Goal: Task Accomplishment & Management: Use online tool/utility

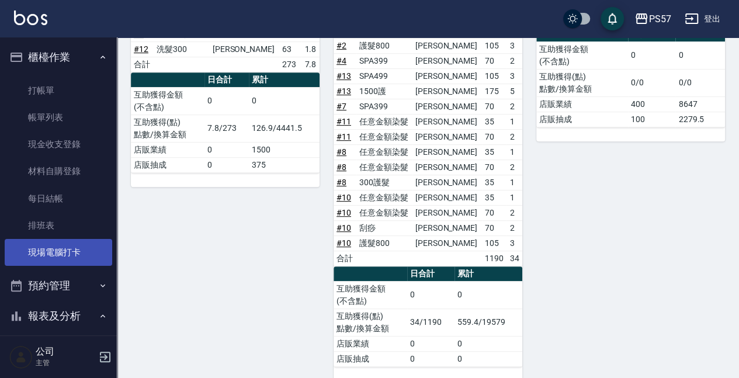
click at [29, 250] on link "現場電腦打卡" at bounding box center [59, 252] width 108 height 27
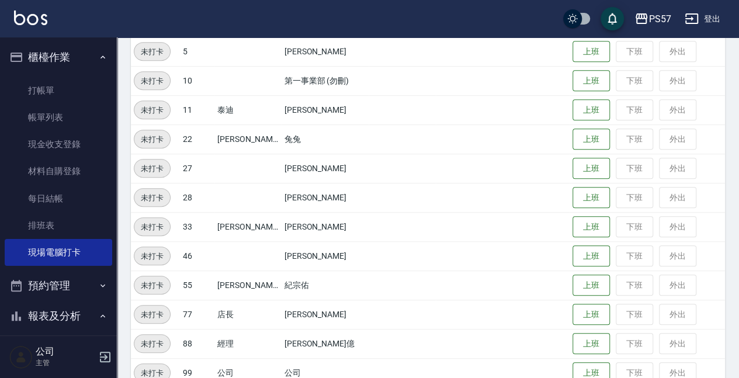
scroll to position [312, 0]
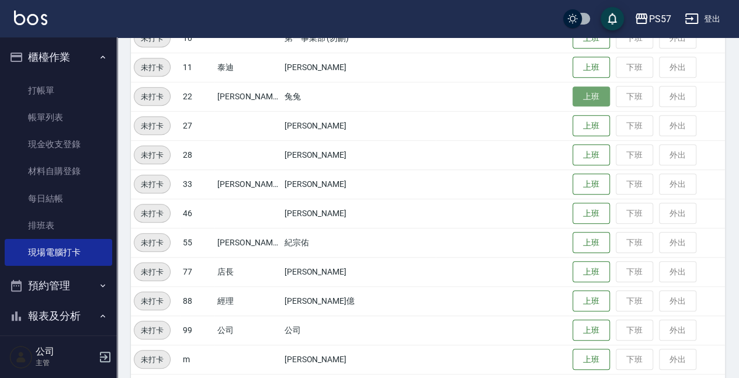
click at [579, 96] on button "上班" at bounding box center [591, 96] width 37 height 20
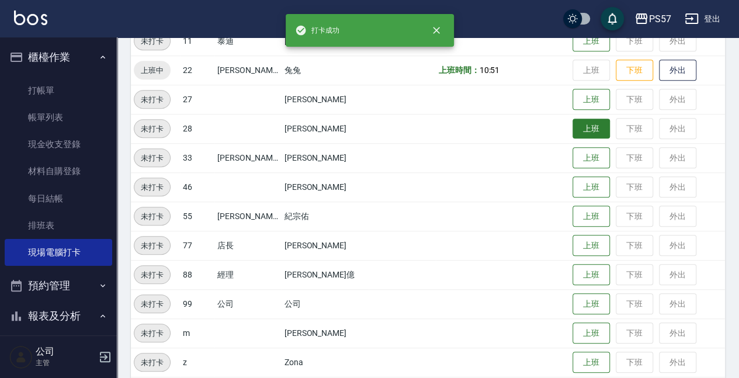
scroll to position [380, 0]
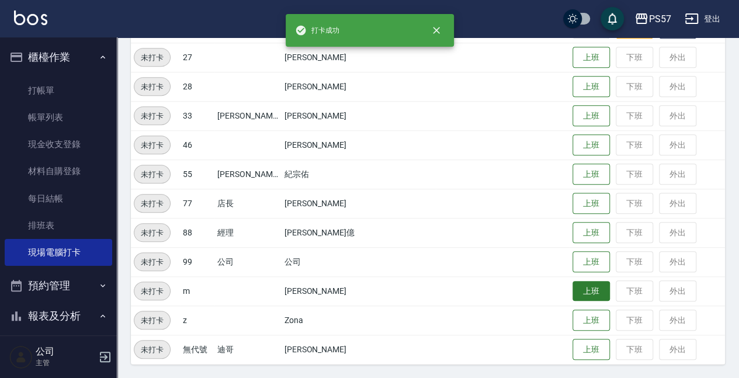
click at [579, 285] on button "上班" at bounding box center [591, 291] width 37 height 20
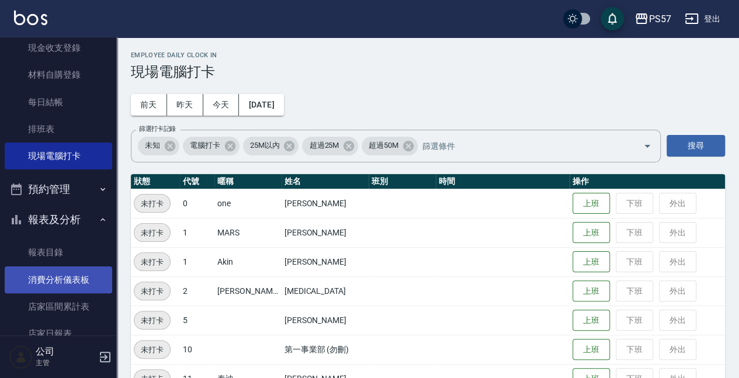
scroll to position [117, 0]
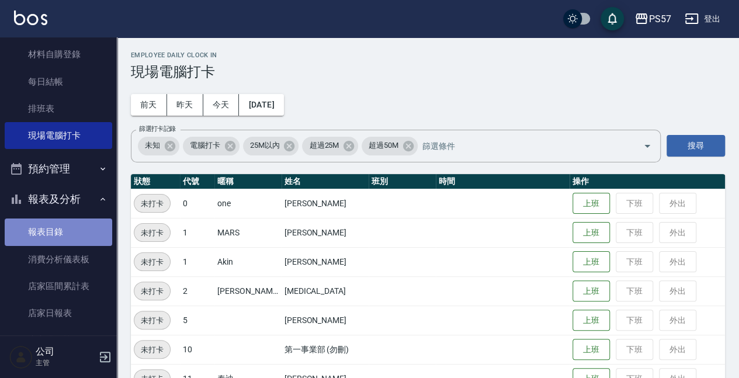
click at [58, 229] on link "報表目錄" at bounding box center [59, 232] width 108 height 27
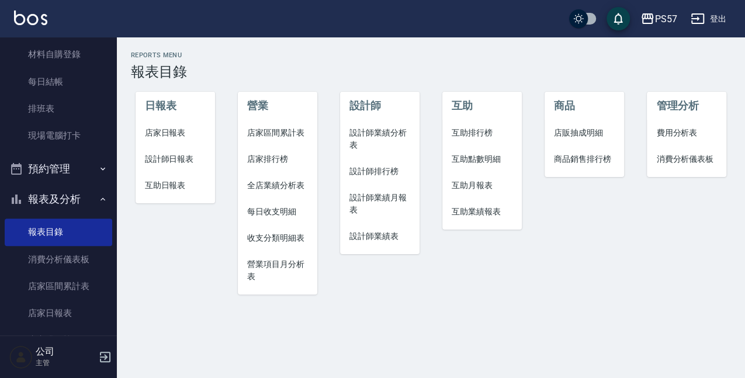
click at [171, 126] on li "店家日報表" at bounding box center [175, 133] width 79 height 26
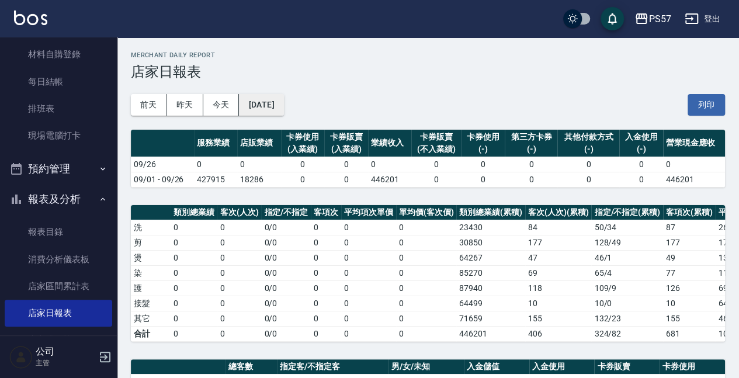
click at [276, 101] on button "[DATE]" at bounding box center [261, 105] width 44 height 22
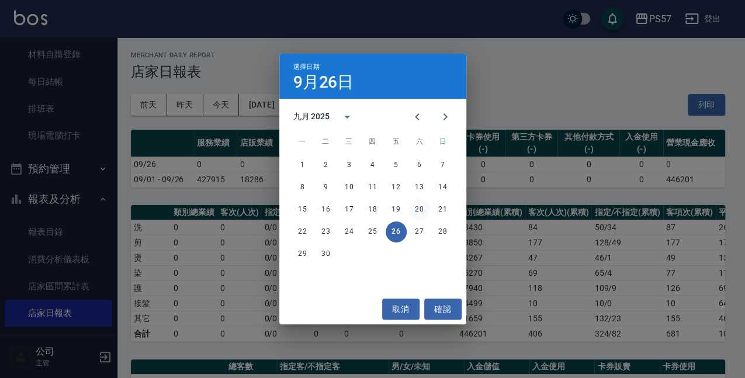
click at [424, 207] on button "20" at bounding box center [419, 209] width 21 height 21
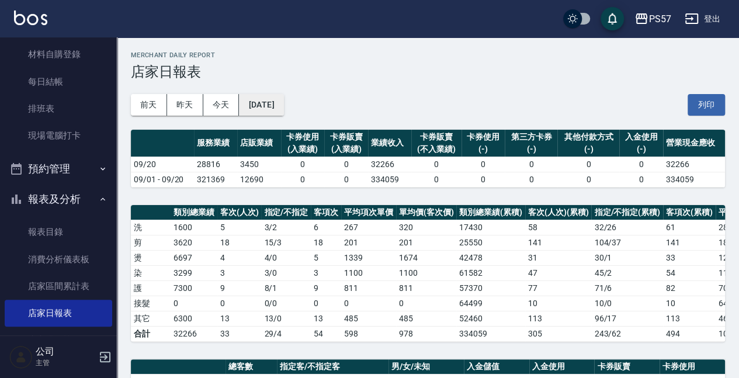
click at [273, 105] on button "[DATE]" at bounding box center [261, 105] width 44 height 22
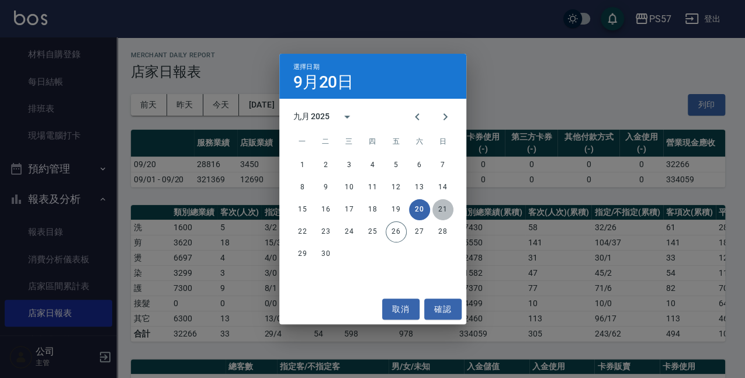
click at [445, 205] on button "21" at bounding box center [442, 209] width 21 height 21
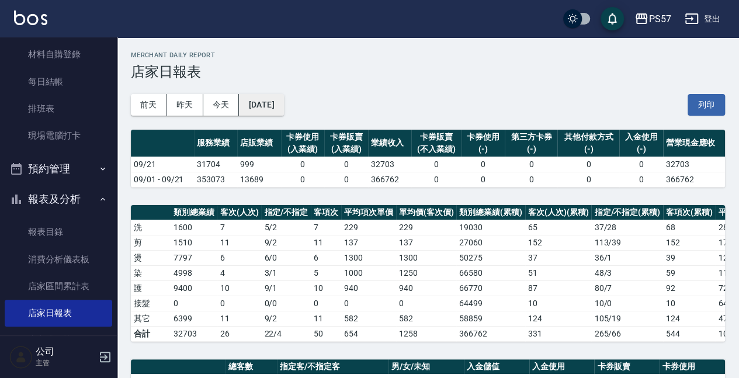
click at [278, 101] on button "[DATE]" at bounding box center [261, 105] width 44 height 22
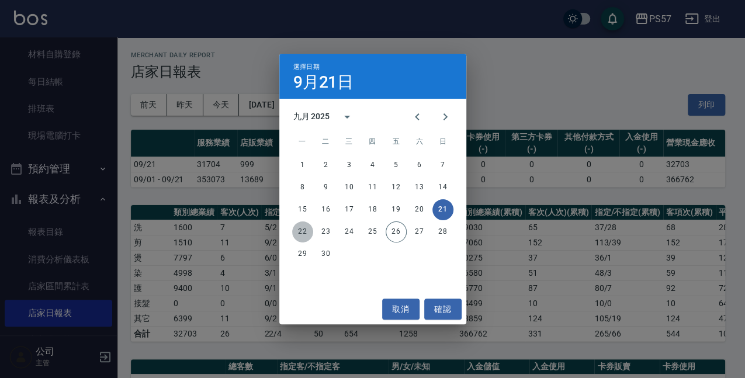
click at [307, 229] on button "22" at bounding box center [302, 232] width 21 height 21
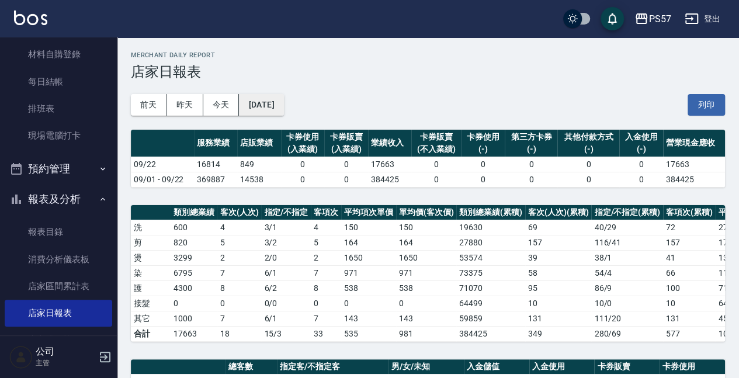
click at [283, 101] on button "[DATE]" at bounding box center [261, 105] width 44 height 22
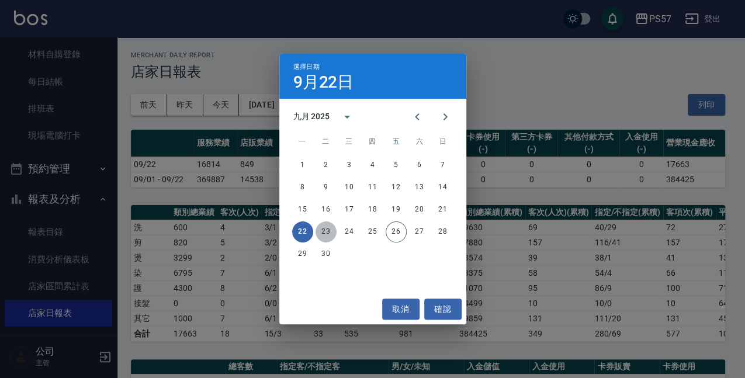
click at [324, 233] on button "23" at bounding box center [326, 232] width 21 height 21
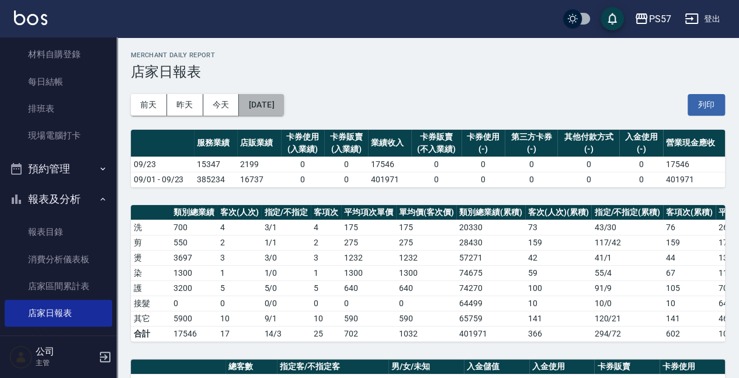
click at [271, 106] on button "[DATE]" at bounding box center [261, 105] width 44 height 22
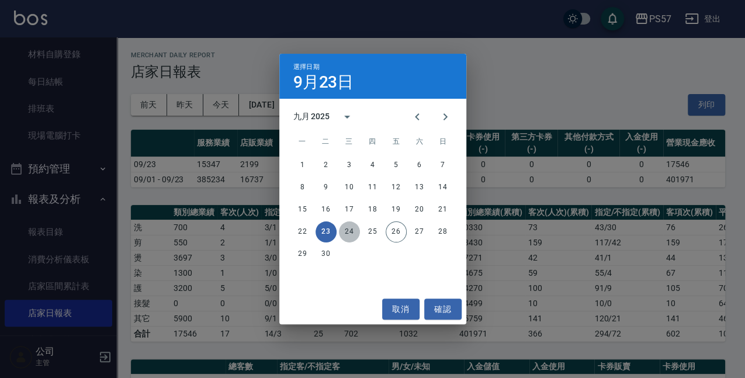
click at [350, 233] on button "24" at bounding box center [349, 232] width 21 height 21
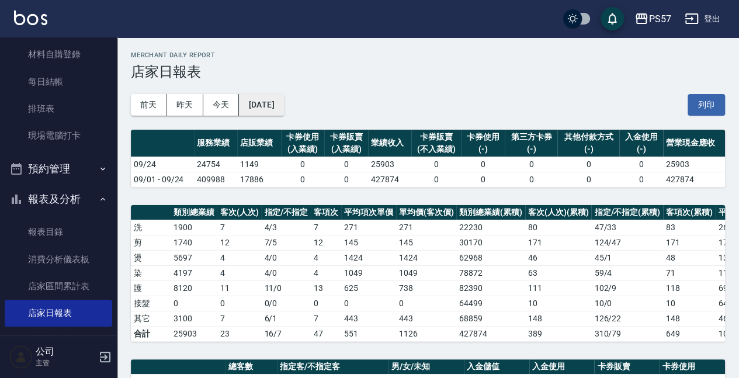
click at [283, 106] on button "[DATE]" at bounding box center [261, 105] width 44 height 22
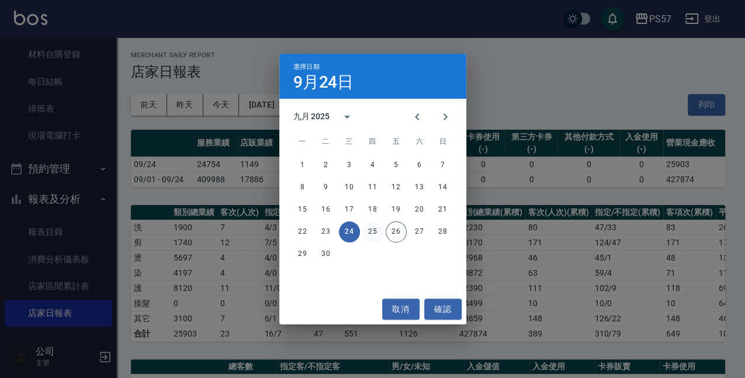
click at [374, 233] on button "25" at bounding box center [372, 232] width 21 height 21
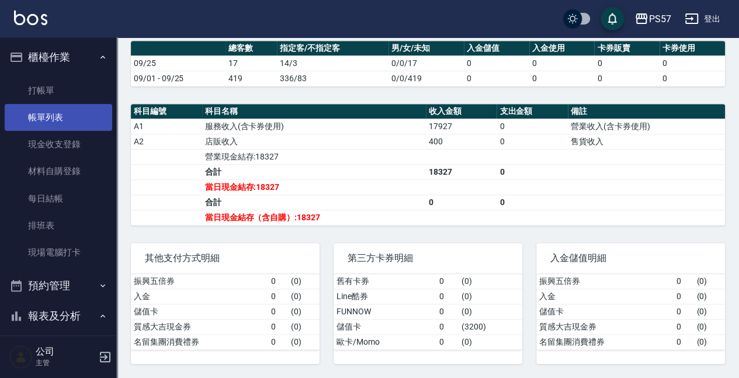
click at [60, 110] on link "帳單列表" at bounding box center [59, 117] width 108 height 27
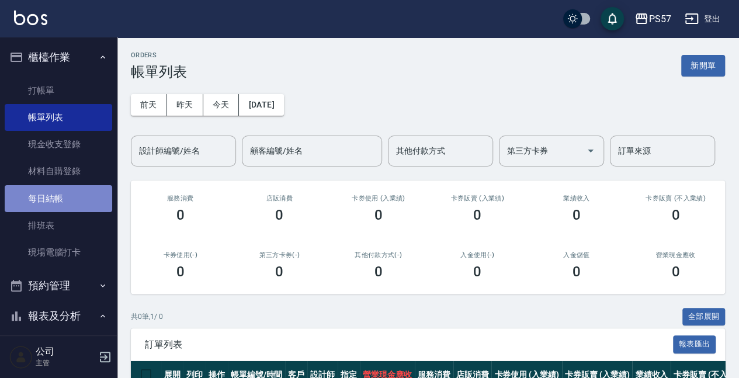
click at [67, 199] on link "每日結帳" at bounding box center [59, 198] width 108 height 27
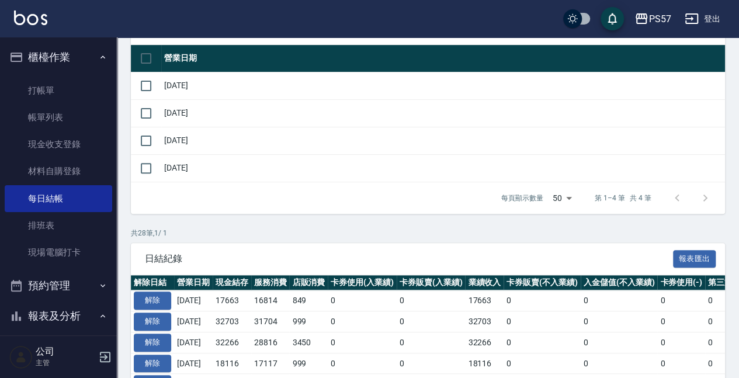
scroll to position [117, 0]
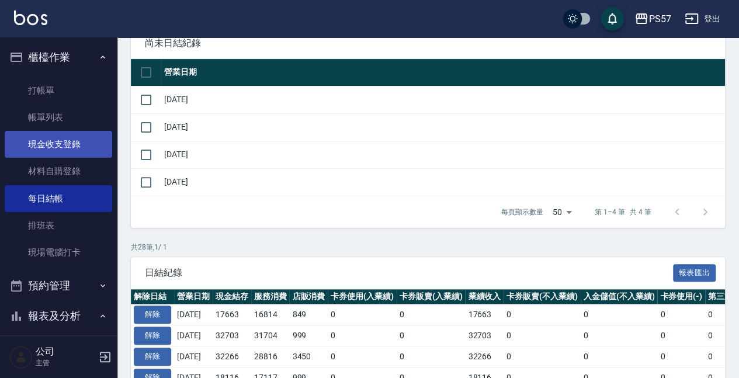
click at [75, 143] on link "現金收支登錄" at bounding box center [59, 144] width 108 height 27
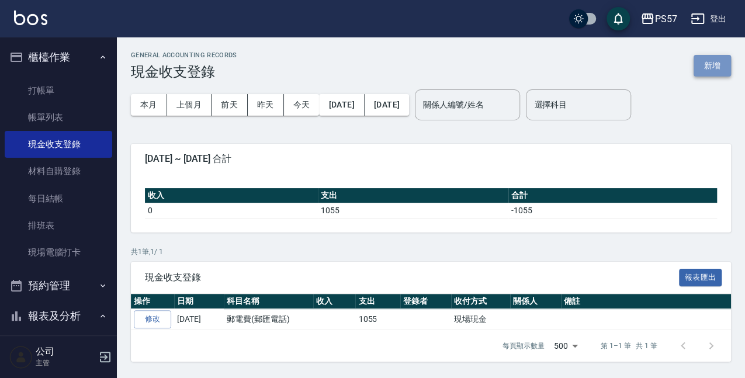
click at [722, 68] on button "新增" at bounding box center [712, 66] width 37 height 22
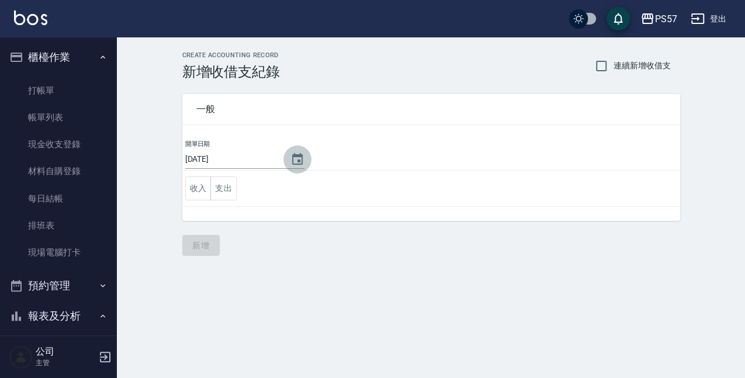
click at [292, 159] on icon "Choose date, selected date is 2025-09-26" at bounding box center [297, 160] width 14 height 14
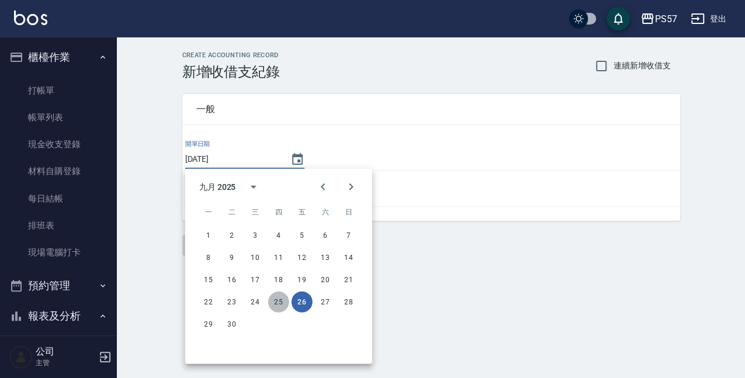
click at [281, 304] on button "25" at bounding box center [278, 302] width 21 height 21
type input "[DATE]"
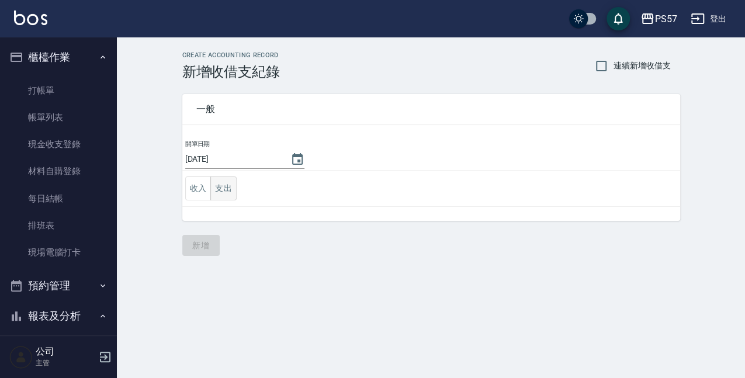
click at [230, 190] on button "支出" at bounding box center [223, 189] width 26 height 24
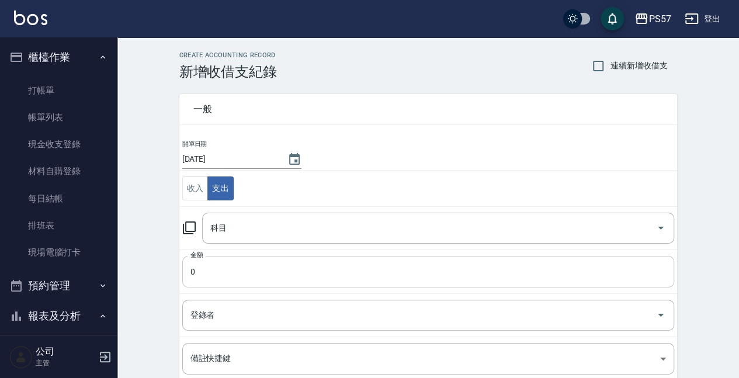
click at [244, 272] on input "0" at bounding box center [428, 272] width 492 height 32
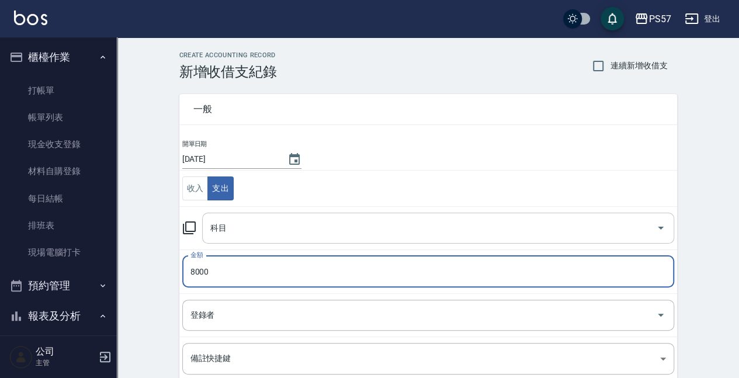
click at [655, 229] on icon "Open" at bounding box center [661, 228] width 14 height 14
type input "8000"
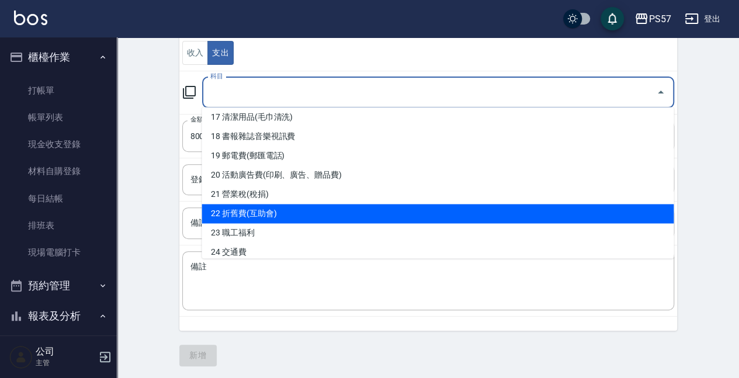
scroll to position [318, 0]
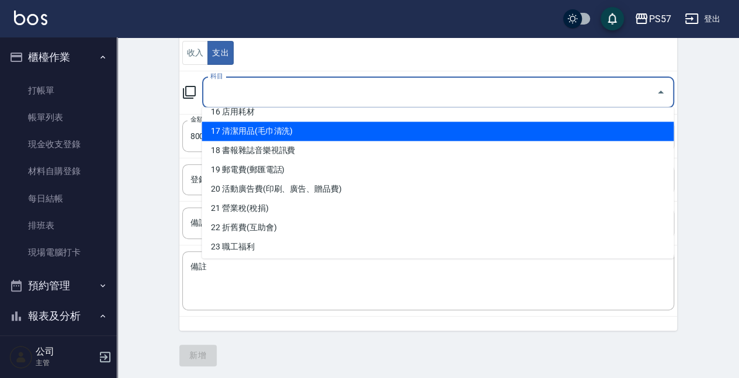
click at [284, 132] on li "17 清潔用品(毛巾清洗)" at bounding box center [438, 131] width 472 height 19
type input "17 清潔用品(毛巾清洗)"
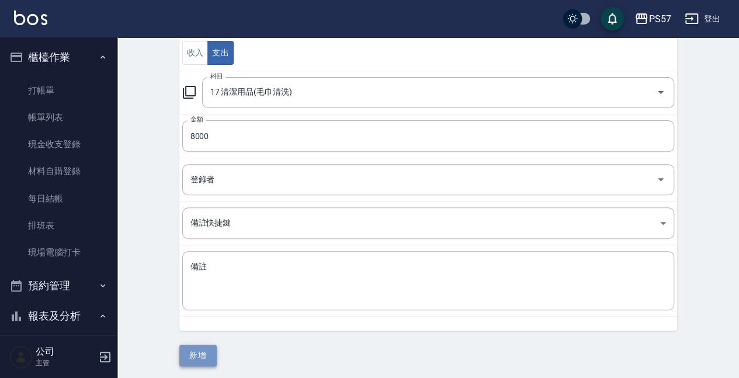
click at [201, 354] on button "新增" at bounding box center [197, 356] width 37 height 22
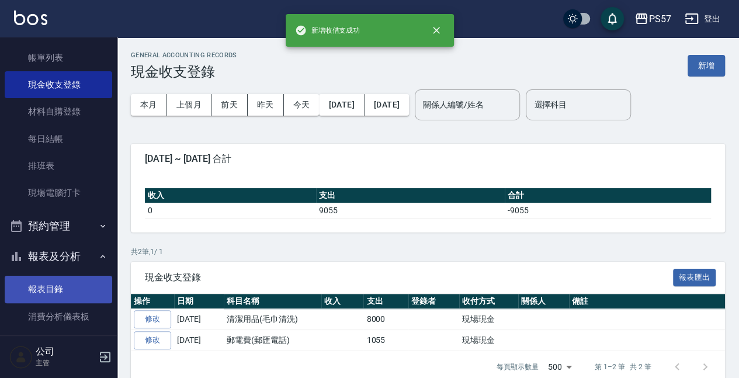
scroll to position [117, 0]
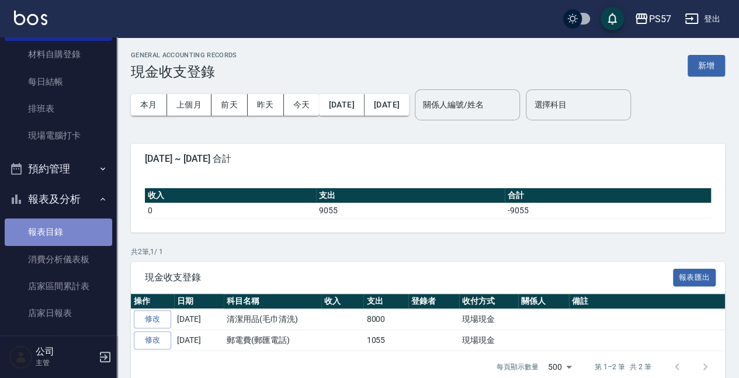
click at [80, 230] on link "報表目錄" at bounding box center [59, 232] width 108 height 27
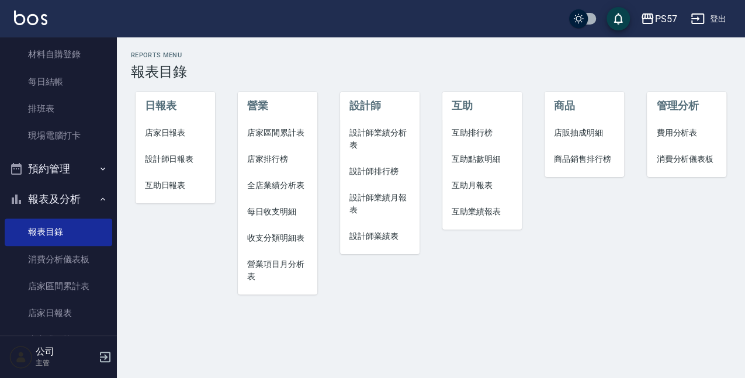
click at [162, 138] on span "店家日報表" at bounding box center [175, 133] width 61 height 12
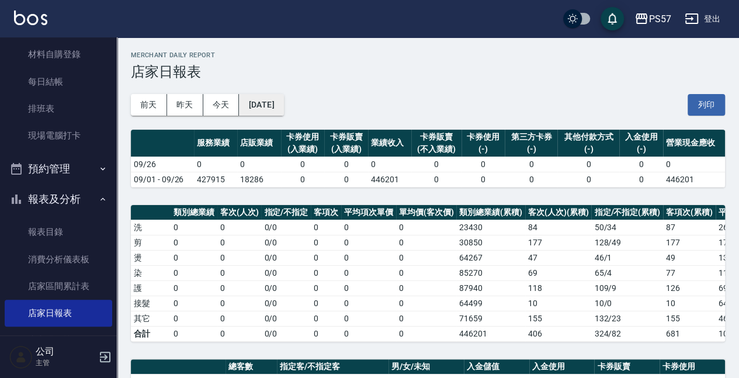
click at [268, 110] on button "[DATE]" at bounding box center [261, 105] width 44 height 22
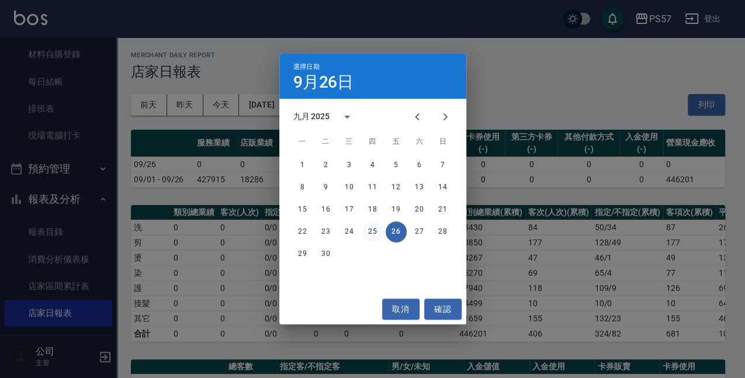
click at [378, 231] on button "25" at bounding box center [372, 232] width 21 height 21
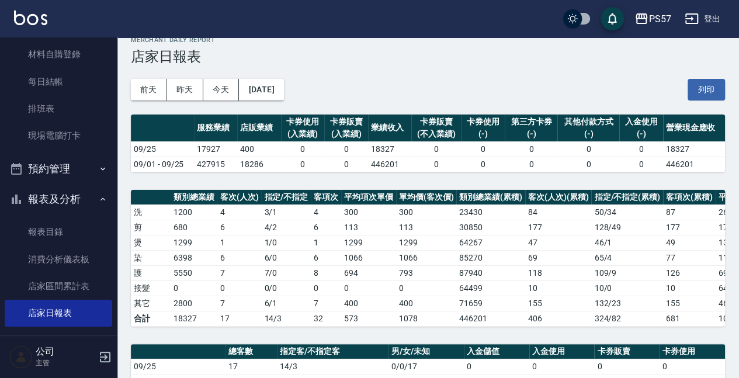
scroll to position [312, 0]
